Goal: Task Accomplishment & Management: Manage account settings

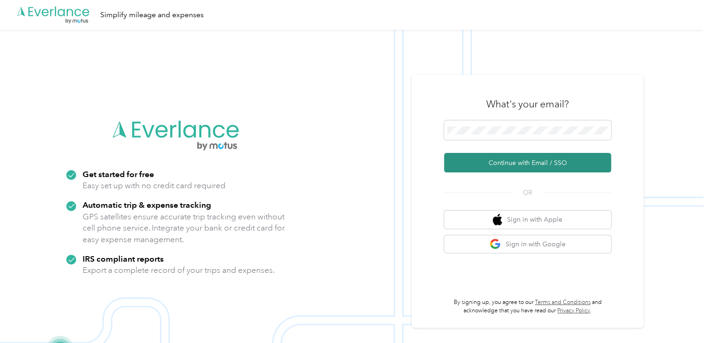
click at [507, 165] on button "Continue with Email / SSO" at bounding box center [527, 162] width 167 height 19
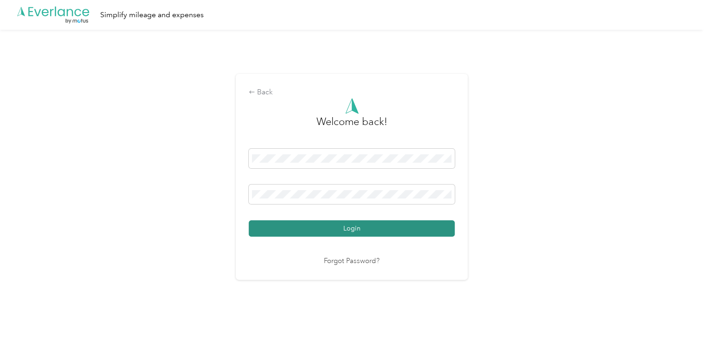
click at [362, 227] on button "Login" at bounding box center [352, 228] width 206 height 16
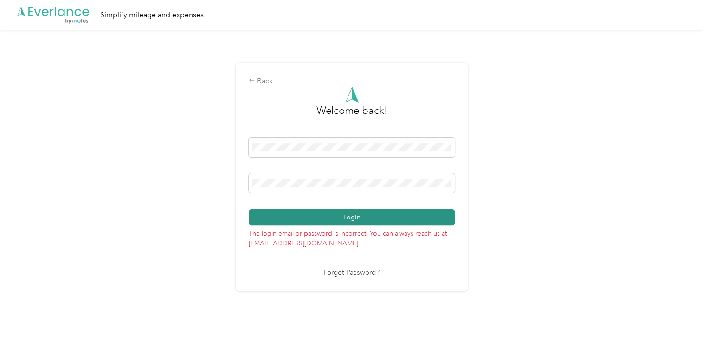
click at [356, 217] on button "Login" at bounding box center [352, 217] width 206 height 16
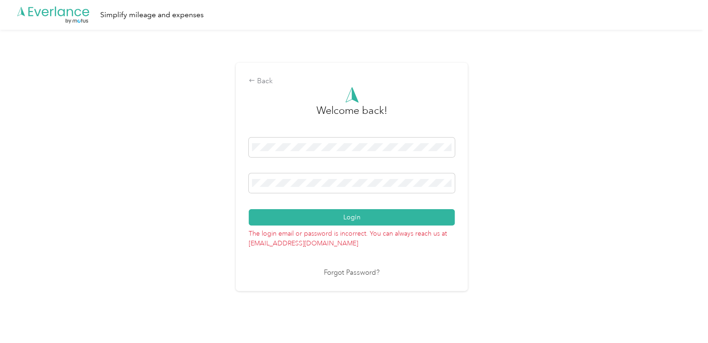
click at [357, 272] on link "Forgot Password?" at bounding box center [352, 272] width 56 height 11
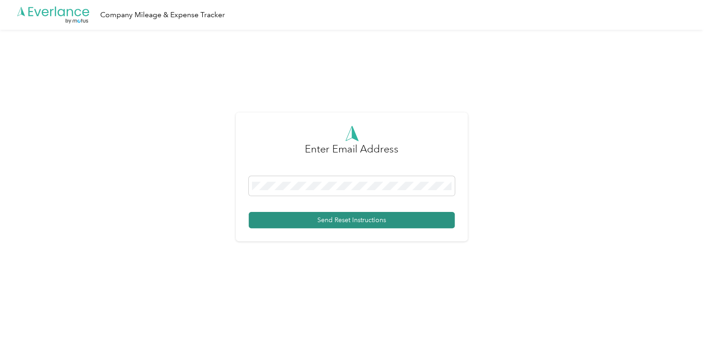
click at [340, 218] on button "Send Reset Instructions" at bounding box center [352, 220] width 206 height 16
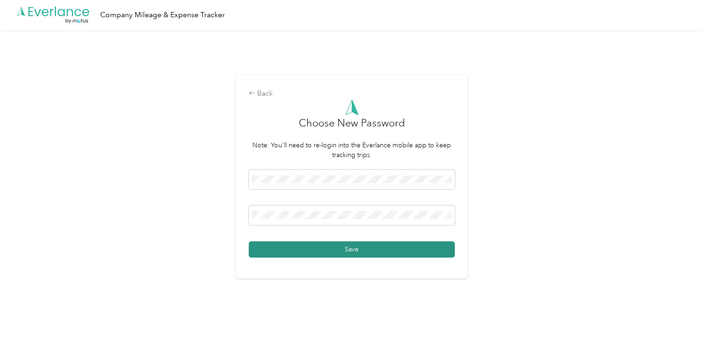
click at [362, 246] on button "Save" at bounding box center [352, 249] width 206 height 16
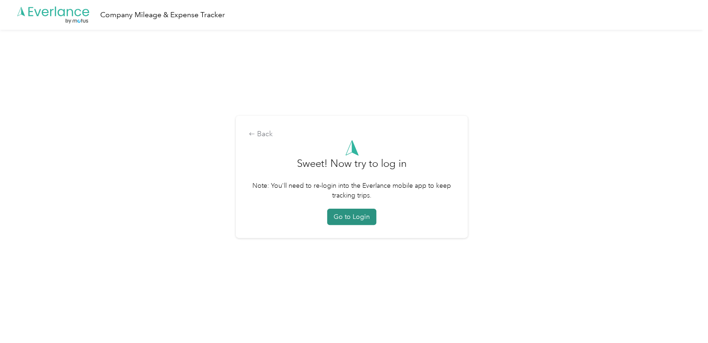
click at [362, 218] on button "Go to Login" at bounding box center [351, 216] width 49 height 16
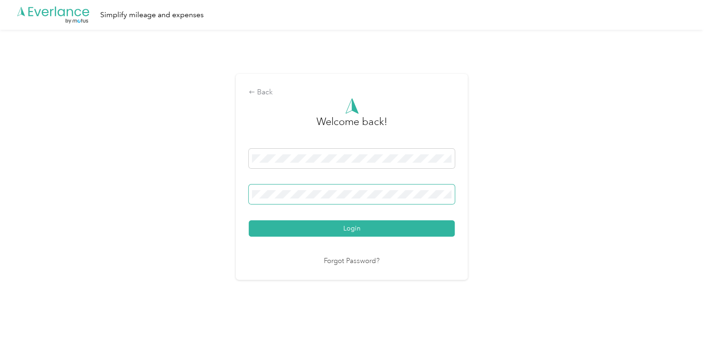
click at [249, 220] on button "Login" at bounding box center [352, 228] width 206 height 16
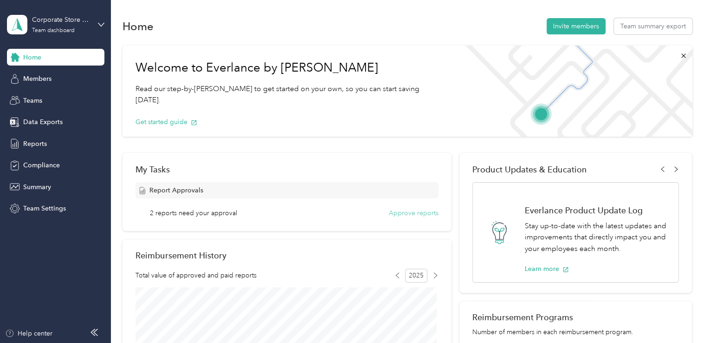
click at [404, 211] on button "Approve reports" at bounding box center [414, 213] width 50 height 10
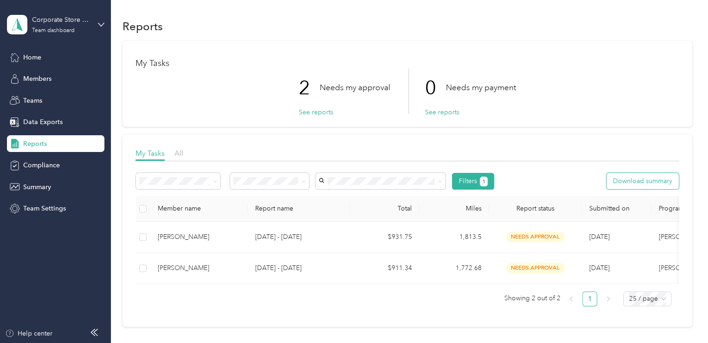
click at [656, 178] on button "Download summary" at bounding box center [643, 181] width 72 height 16
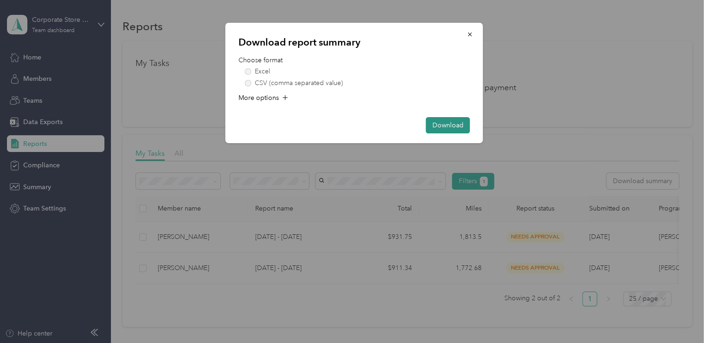
click at [455, 123] on button "Download" at bounding box center [448, 125] width 44 height 16
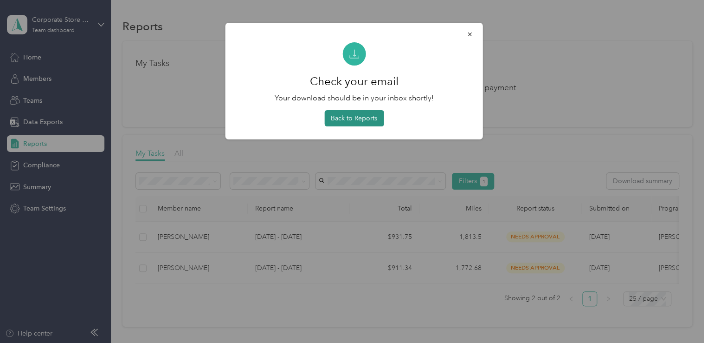
click at [368, 116] on button "Back to Reports" at bounding box center [353, 118] width 59 height 16
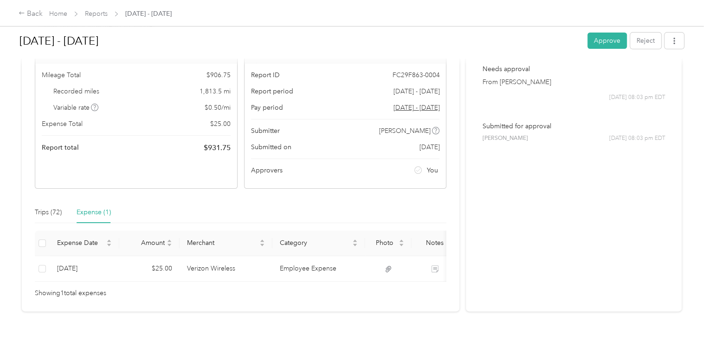
scroll to position [65, 0]
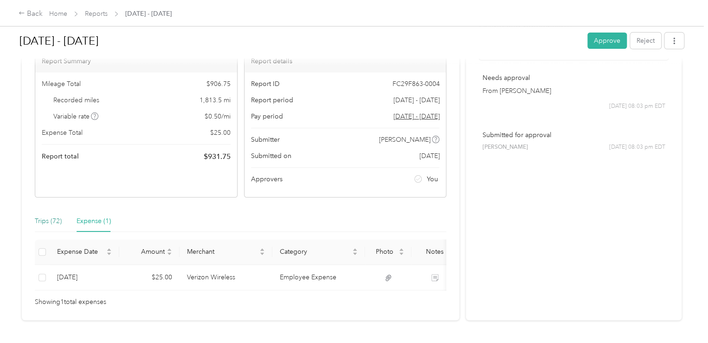
click at [45, 220] on div "Trips (72)" at bounding box center [48, 221] width 27 height 10
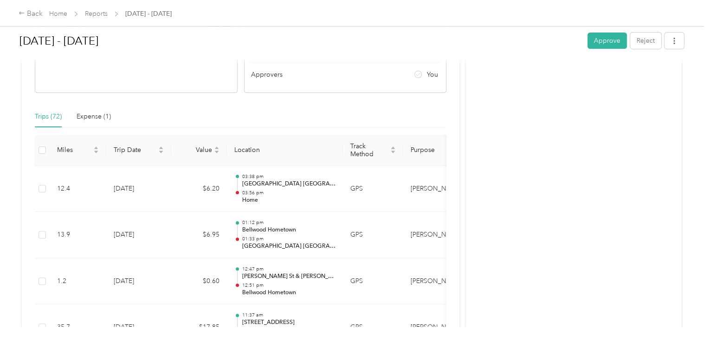
scroll to position [0, 0]
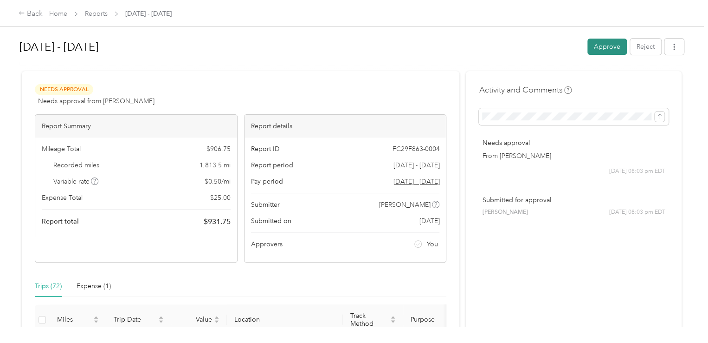
click at [604, 45] on button "Approve" at bounding box center [607, 47] width 39 height 16
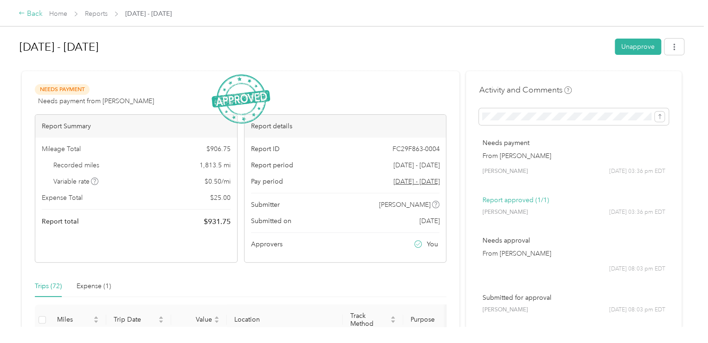
click at [37, 13] on div "Back" at bounding box center [31, 13] width 24 height 11
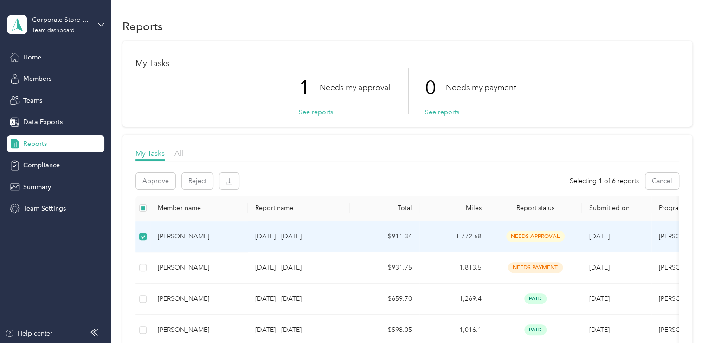
click at [176, 236] on div "[PERSON_NAME]" at bounding box center [199, 236] width 83 height 10
click at [180, 234] on div "[PERSON_NAME]" at bounding box center [199, 236] width 83 height 10
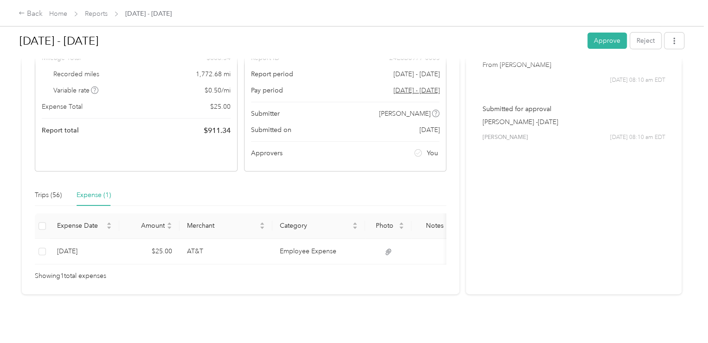
scroll to position [104, 0]
click at [45, 190] on div "Trips (56)" at bounding box center [48, 195] width 27 height 10
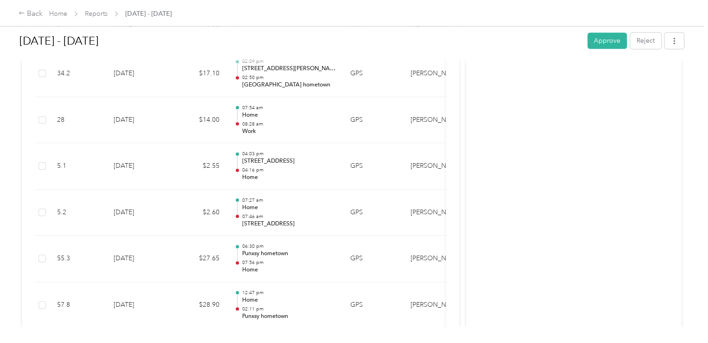
scroll to position [0, 0]
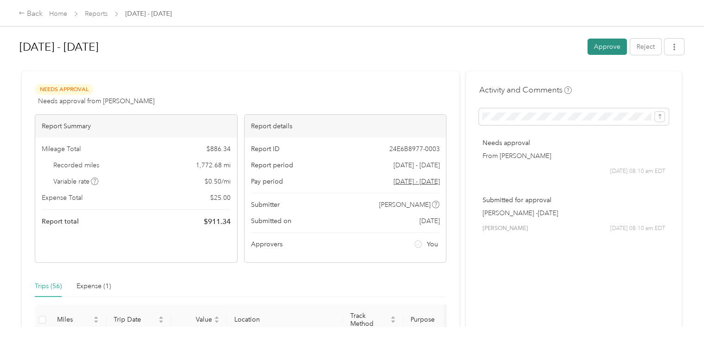
click at [602, 44] on button "Approve" at bounding box center [607, 47] width 39 height 16
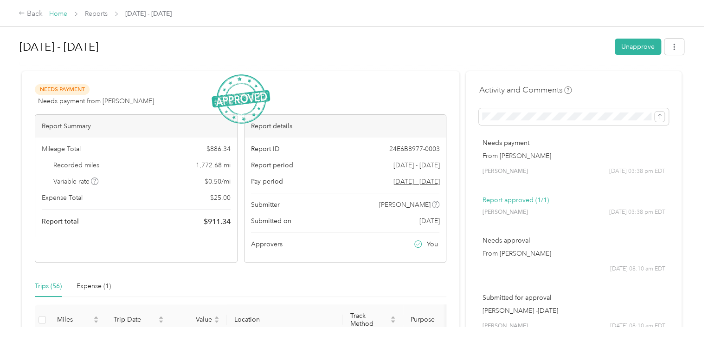
click at [58, 13] on link "Home" at bounding box center [58, 14] width 18 height 8
